Goal: Information Seeking & Learning: Find contact information

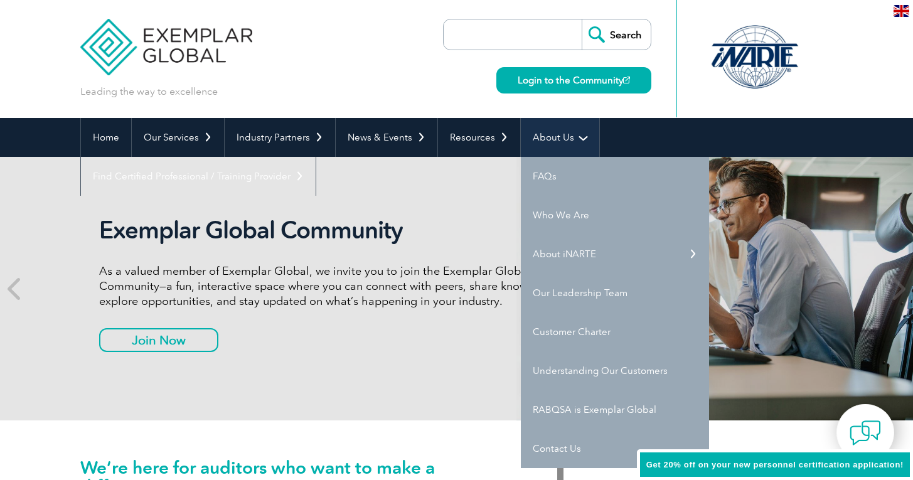
click at [570, 134] on link "About Us" at bounding box center [560, 137] width 78 height 39
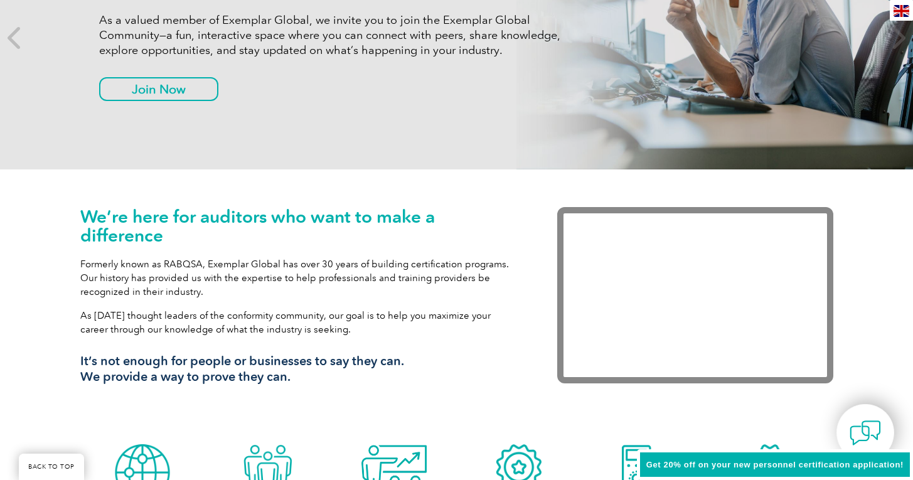
scroll to position [7, 0]
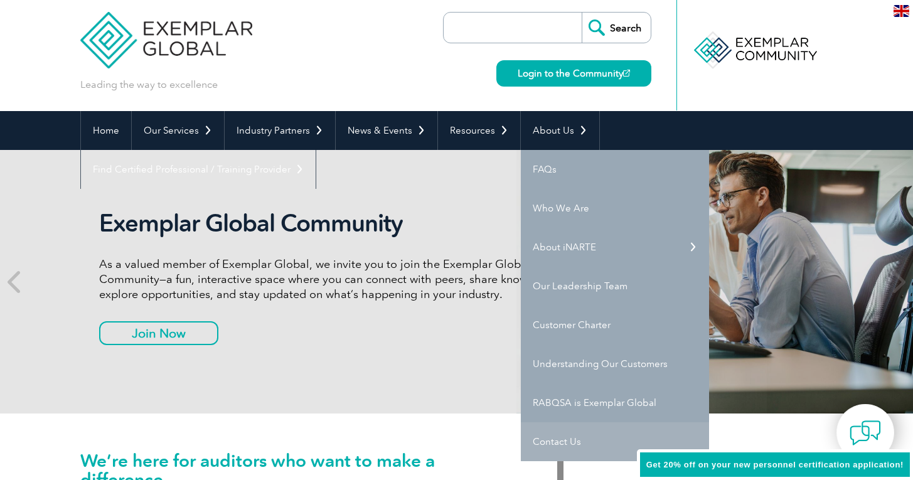
click at [554, 442] on link "Contact Us" at bounding box center [615, 441] width 188 height 39
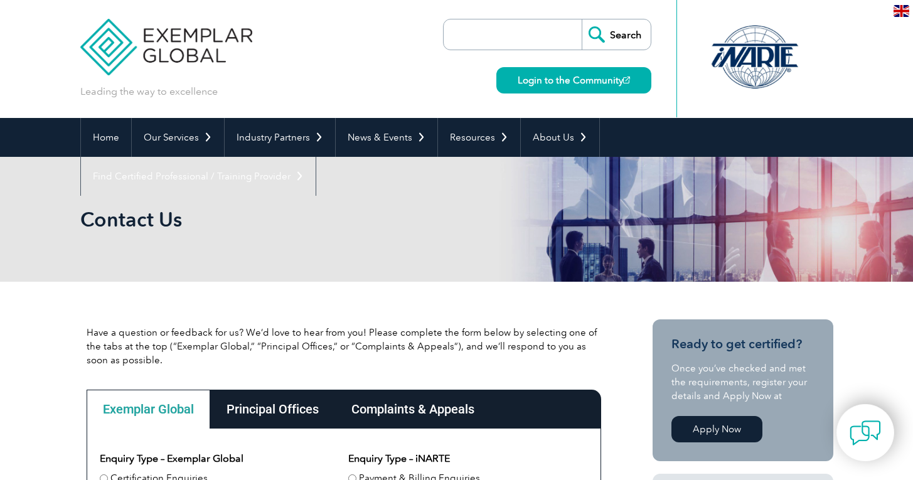
click at [303, 405] on div "Principal Offices" at bounding box center [272, 409] width 125 height 39
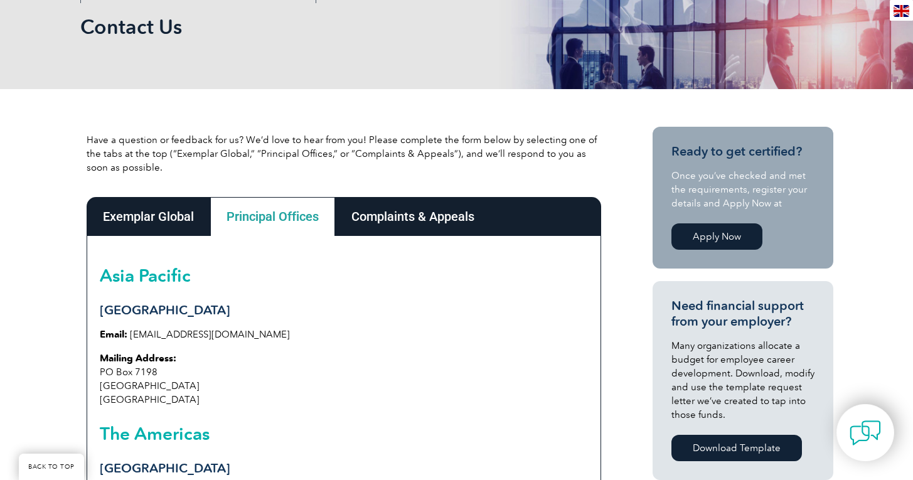
scroll to position [185, 0]
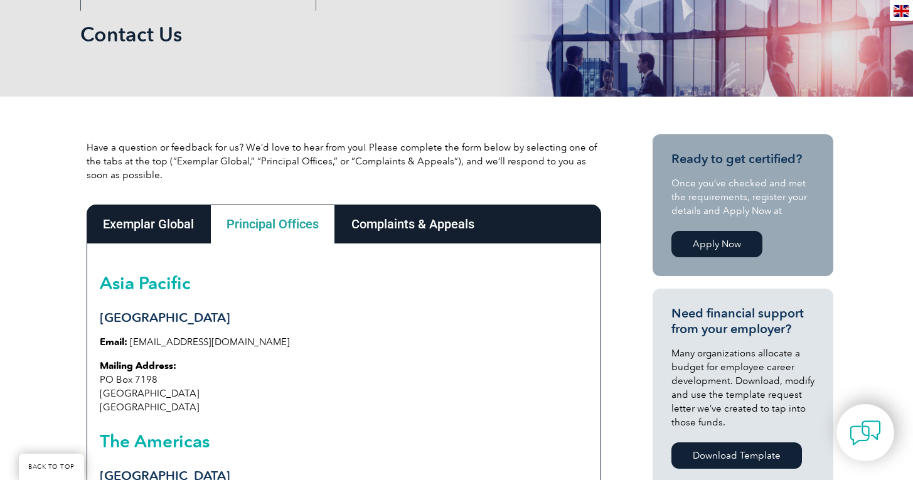
click at [170, 229] on div "Exemplar Global" at bounding box center [149, 224] width 124 height 39
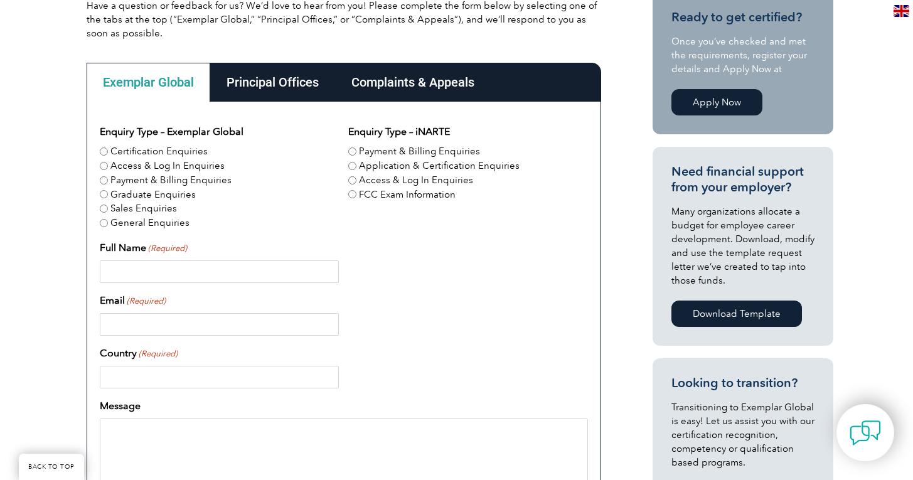
scroll to position [133, 0]
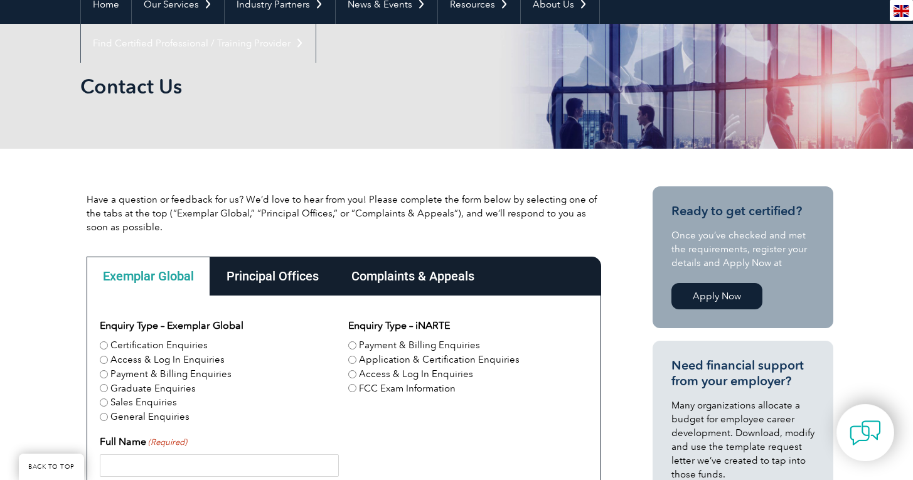
click at [282, 281] on div "Principal Offices" at bounding box center [272, 276] width 125 height 39
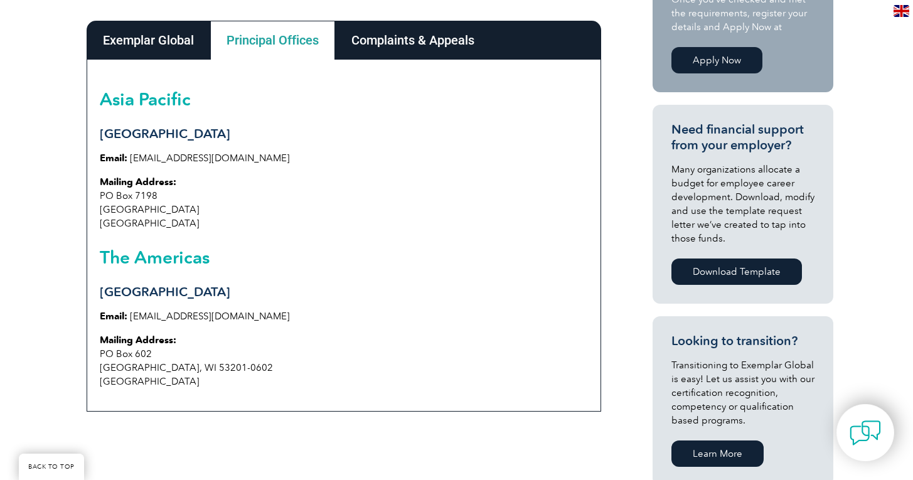
scroll to position [240, 0]
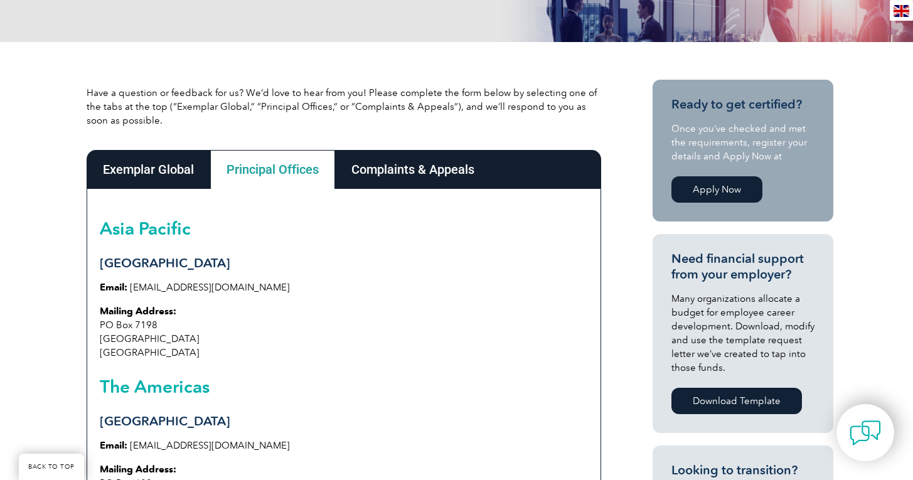
click at [414, 166] on div "Complaints & Appeals" at bounding box center [413, 169] width 156 height 39
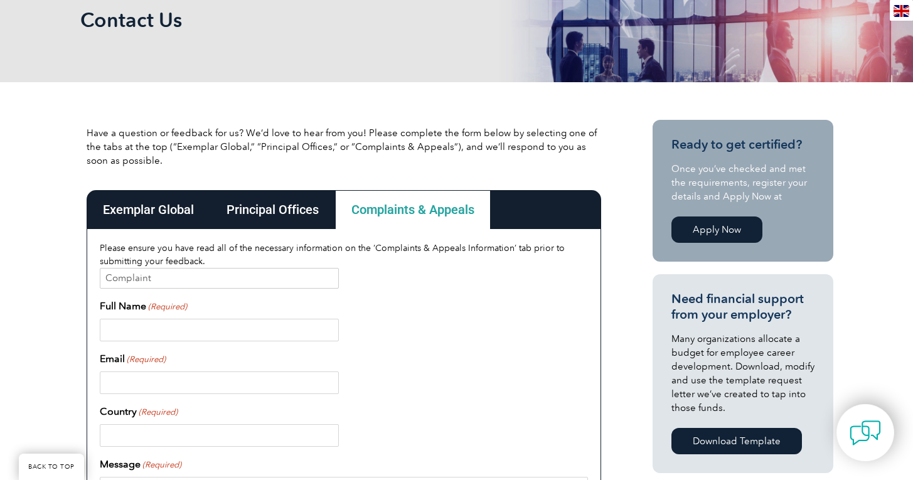
scroll to position [0, 0]
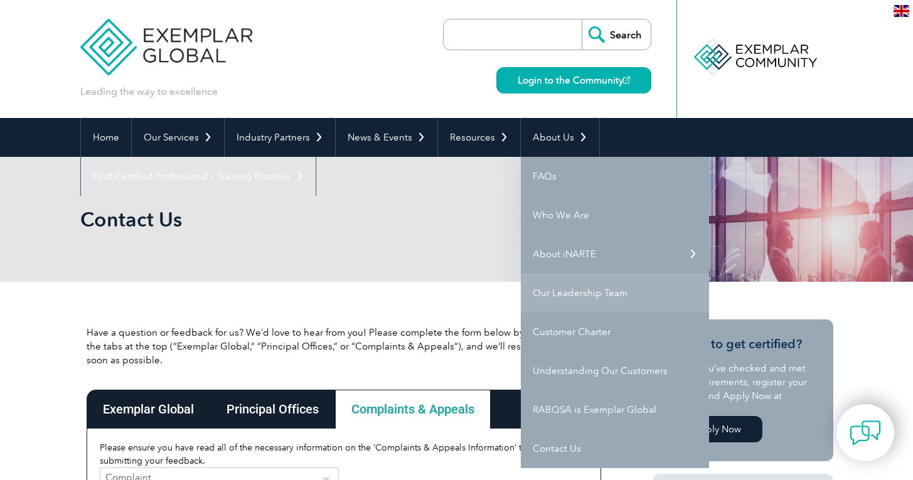
click at [585, 286] on link "Our Leadership Team" at bounding box center [615, 293] width 188 height 39
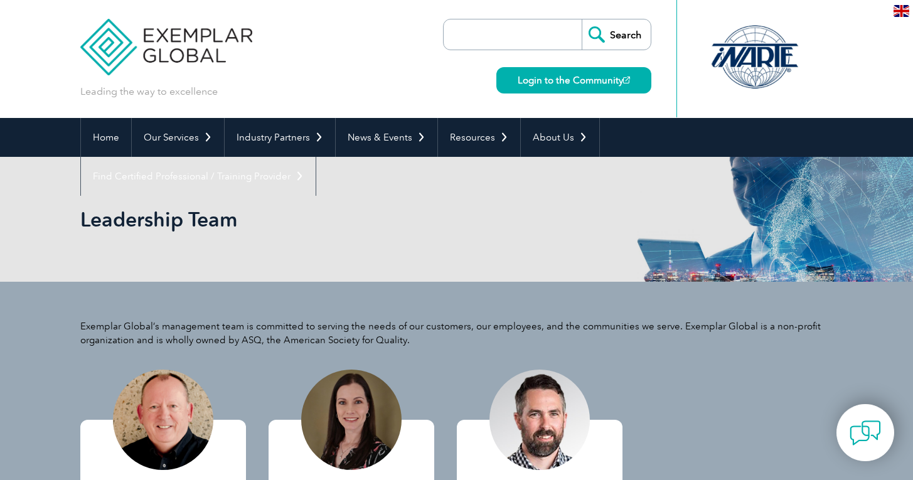
scroll to position [298, 0]
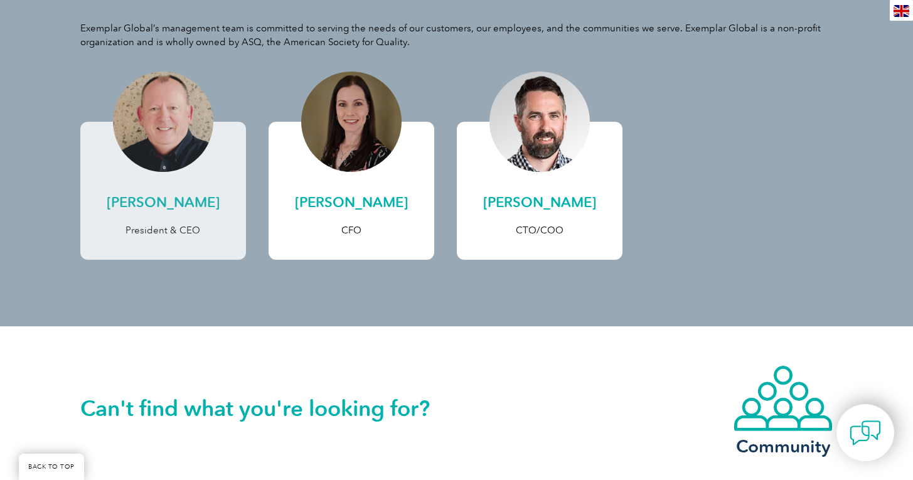
click at [149, 205] on h2 "[PERSON_NAME]" at bounding box center [163, 203] width 141 height 20
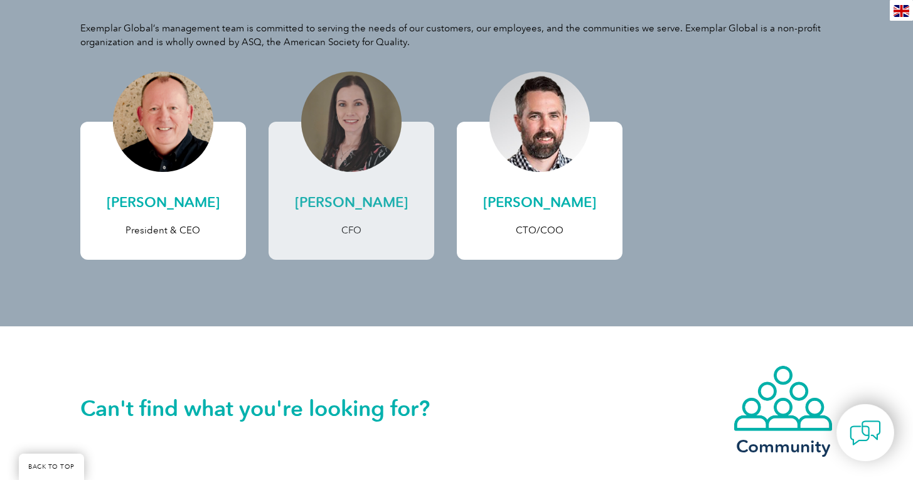
scroll to position [314, 0]
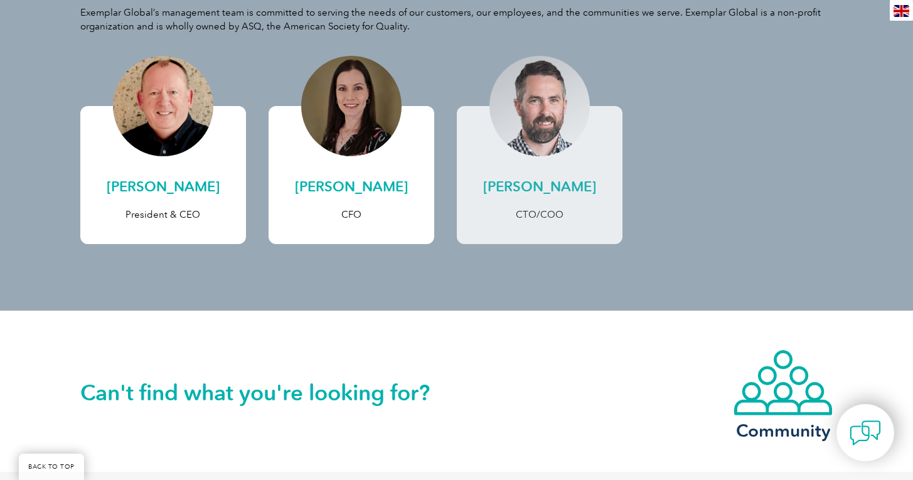
click at [556, 186] on h2 "[PERSON_NAME]" at bounding box center [539, 187] width 141 height 20
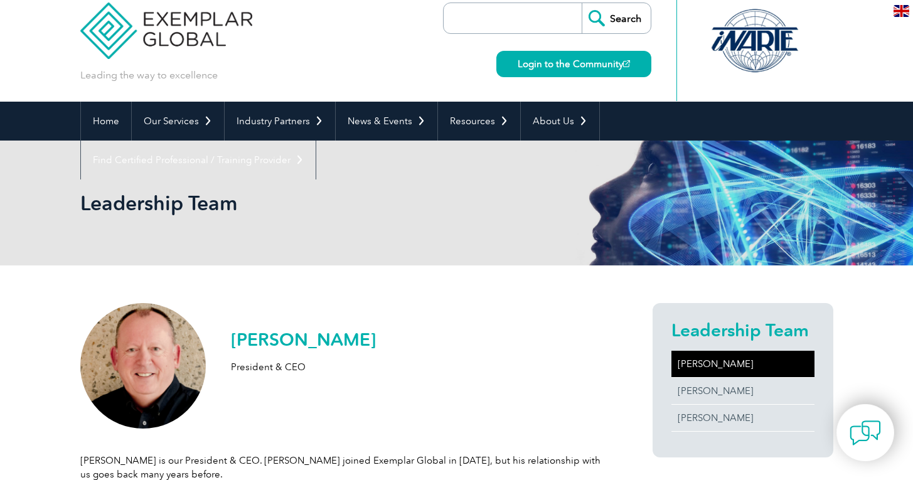
scroll to position [33, 0]
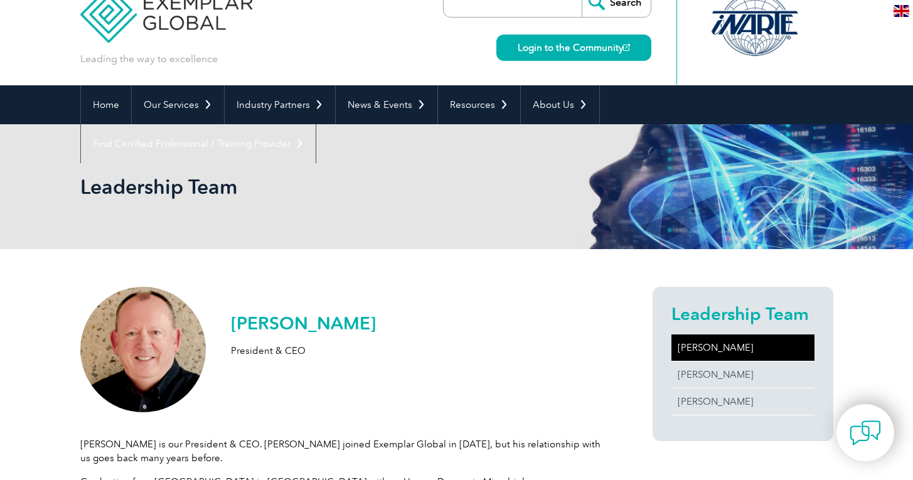
click at [242, 317] on h2 "[PERSON_NAME]" at bounding box center [303, 323] width 145 height 20
click at [242, 318] on h2 "[PERSON_NAME]" at bounding box center [303, 323] width 145 height 20
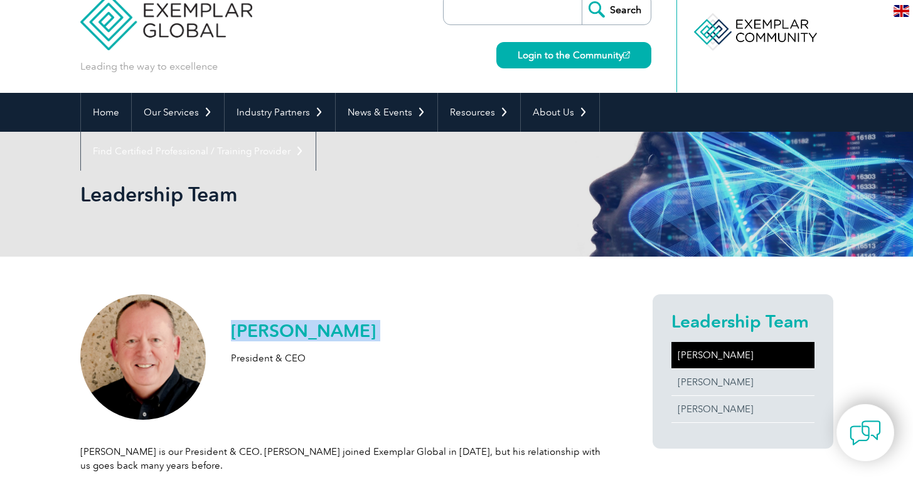
copy div "[PERSON_NAME]"
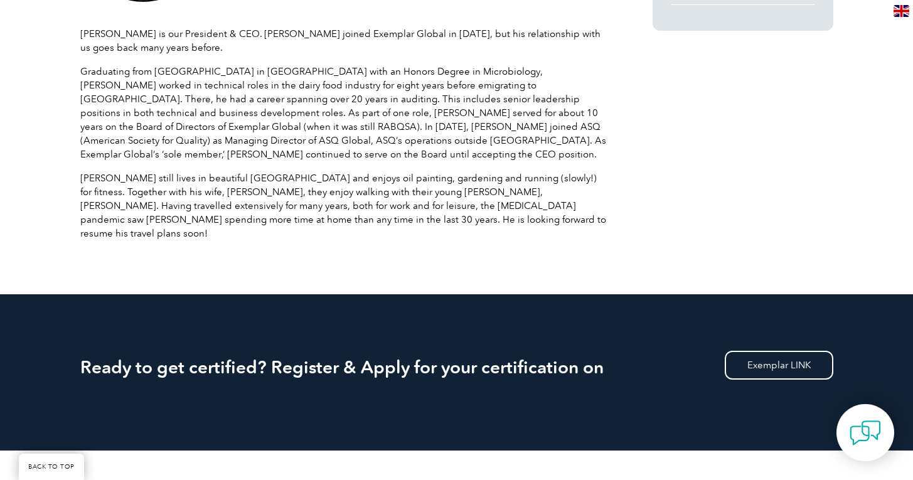
scroll to position [255, 0]
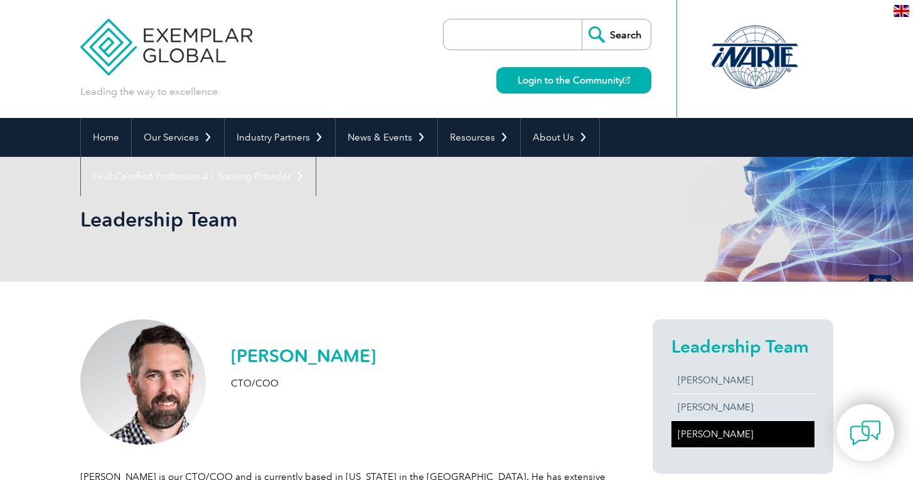
click at [245, 351] on h2 "[PERSON_NAME]" at bounding box center [303, 356] width 145 height 20
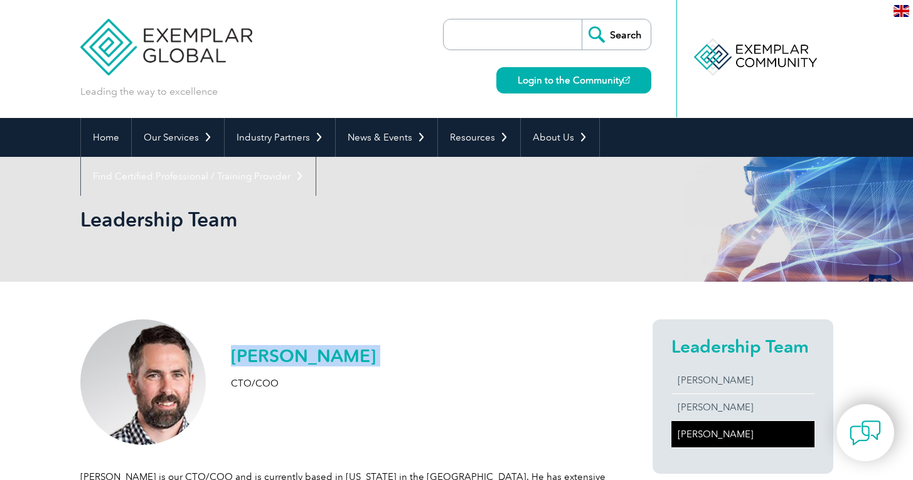
copy div "[PERSON_NAME]"
